Goal: Check status: Check status

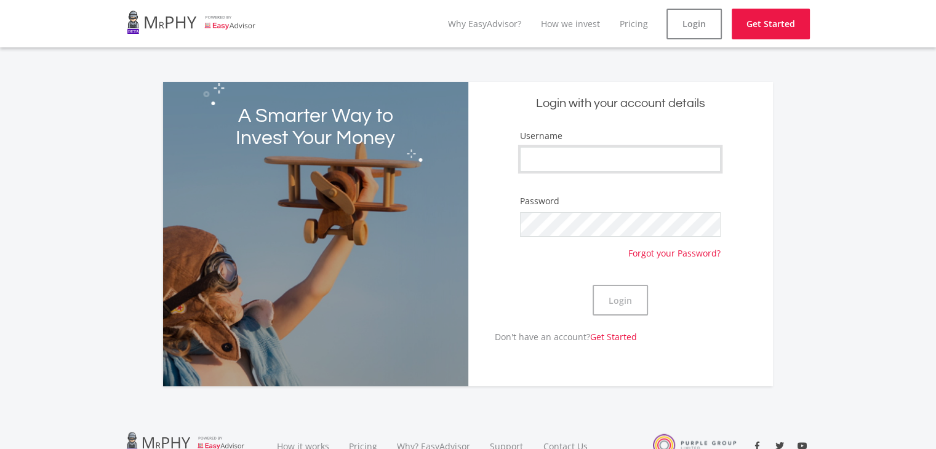
type input "jsh"
click at [684, 329] on div "Login" at bounding box center [620, 300] width 201 height 60
click at [633, 299] on button "Login" at bounding box center [620, 300] width 55 height 31
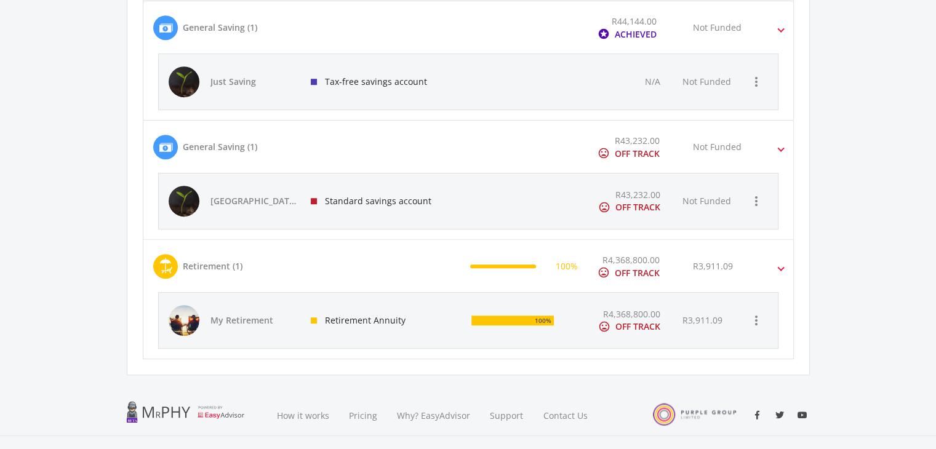
scroll to position [739, 0]
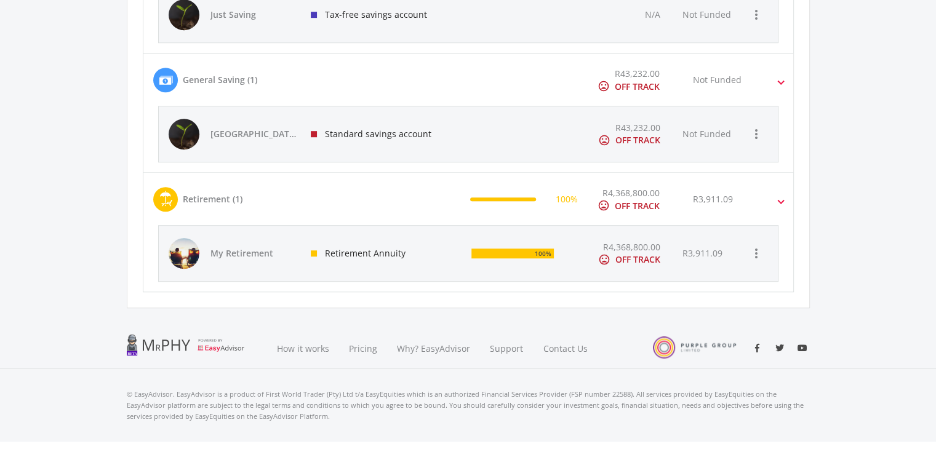
click at [442, 253] on div "Retirement Annuity" at bounding box center [381, 253] width 161 height 55
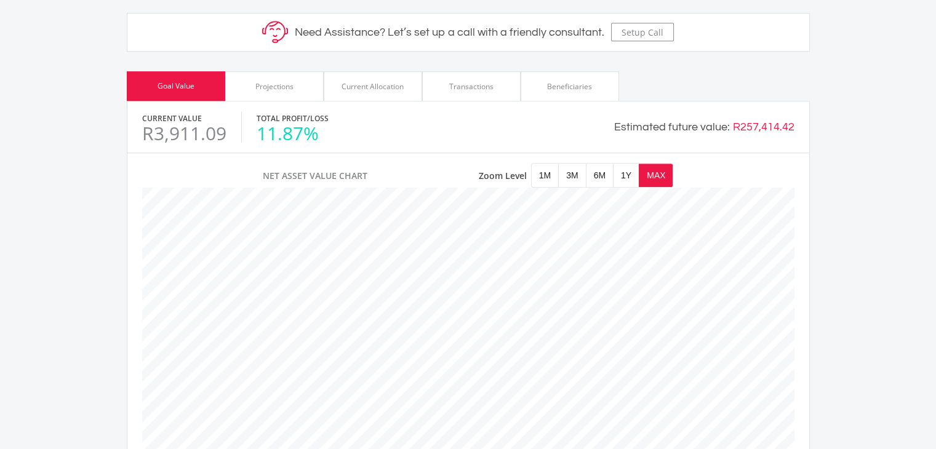
scroll to position [431, 0]
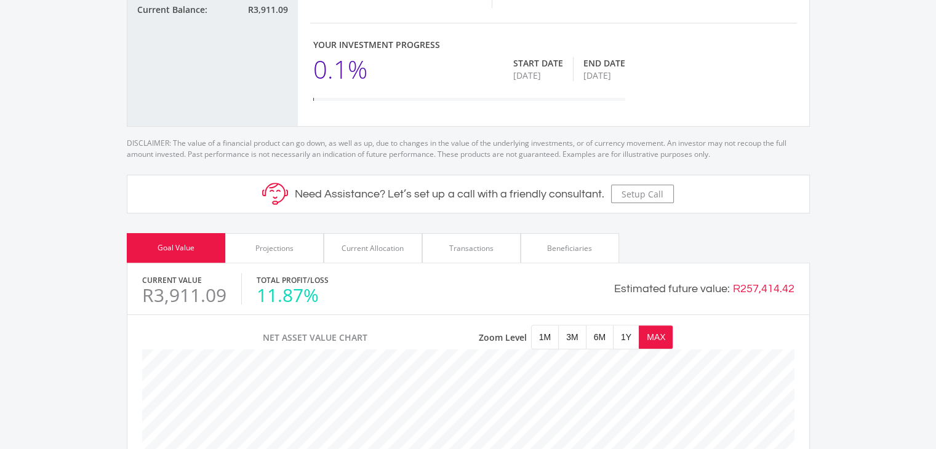
click at [625, 326] on span "1Y" at bounding box center [626, 337] width 25 height 23
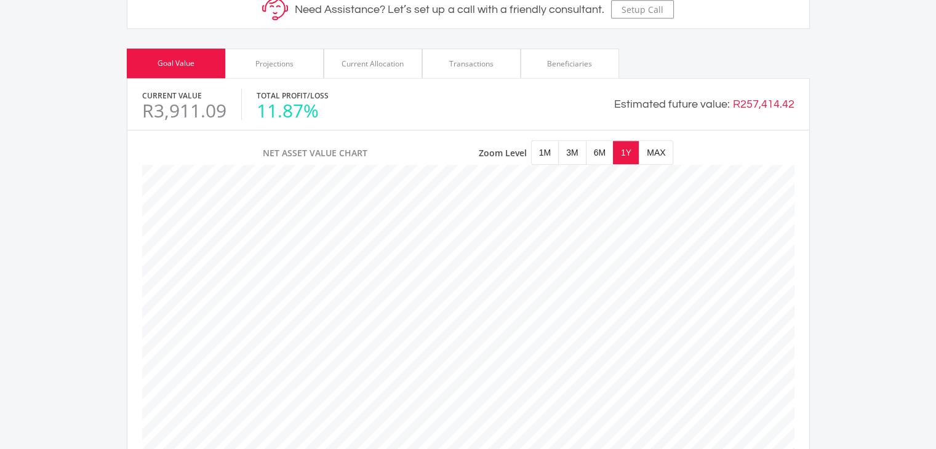
scroll to position [369, 0]
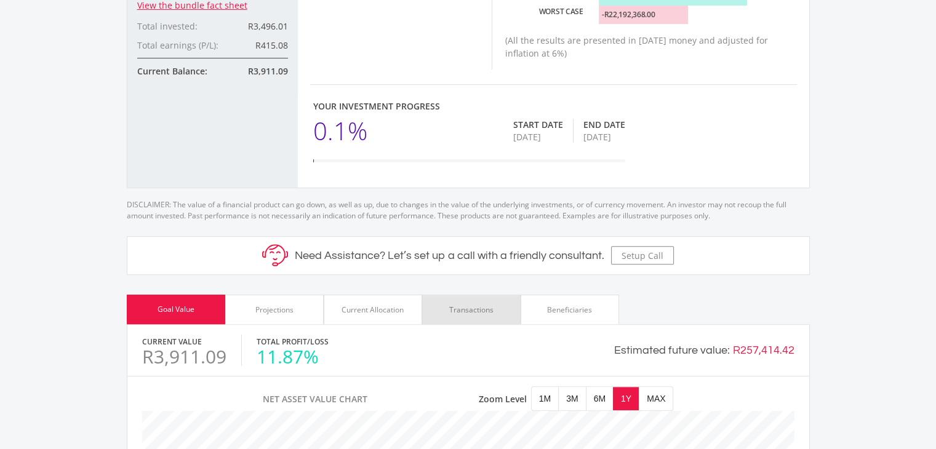
click at [467, 305] on div "Transactions" at bounding box center [471, 310] width 44 height 11
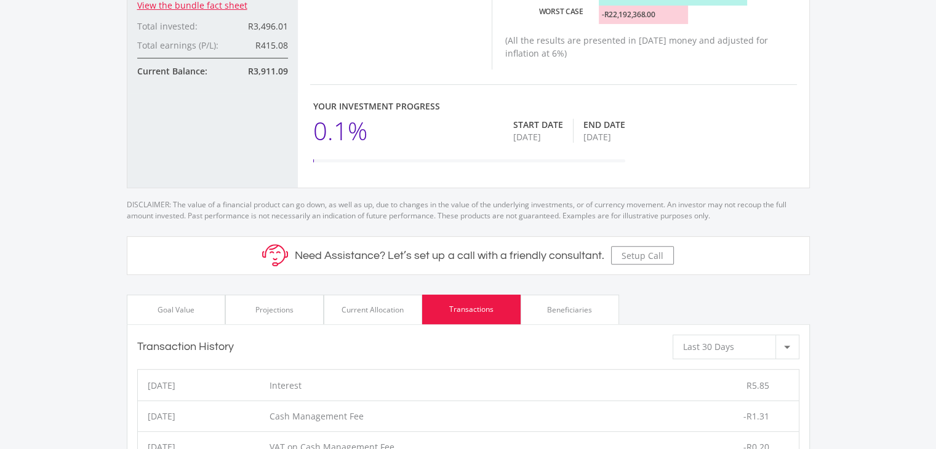
click at [563, 305] on div "Beneficiaries" at bounding box center [569, 310] width 45 height 11
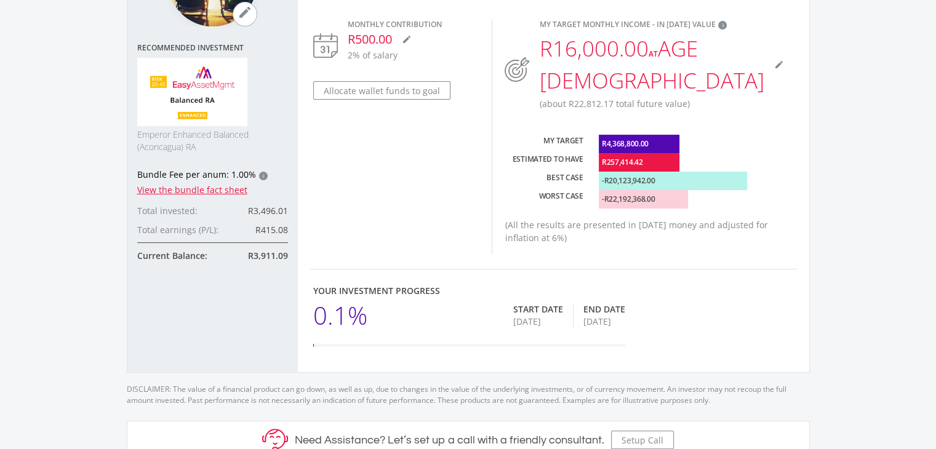
scroll to position [0, 0]
